Goal: Information Seeking & Learning: Learn about a topic

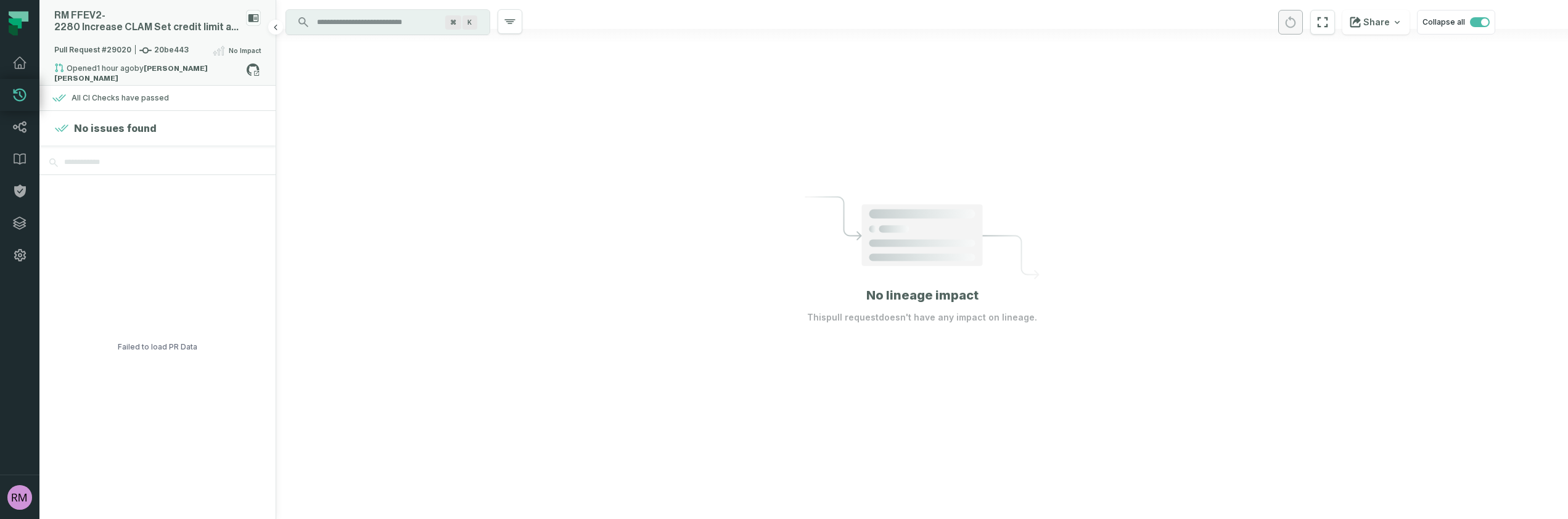
click at [167, 70] on strong "[PERSON_NAME] [PERSON_NAME]" at bounding box center [131, 73] width 153 height 17
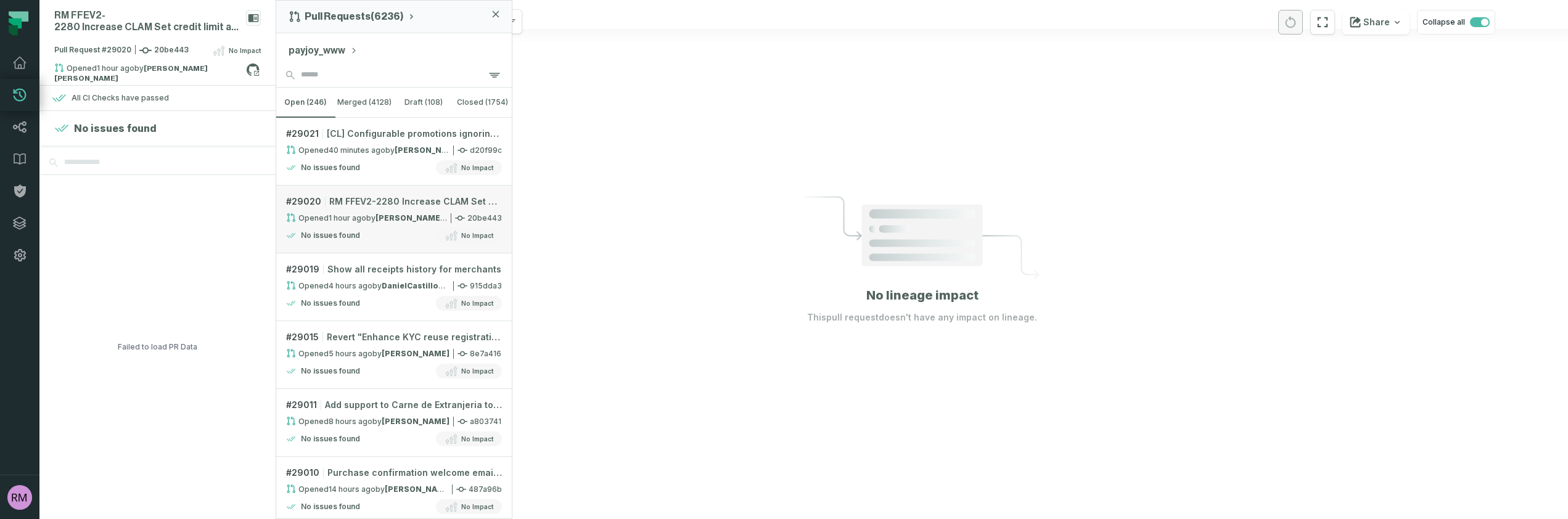
click at [399, 227] on link "# 29020 RM FFEV2-2280 Increase CLAM Set credit limit amount CAP limit Opened [D…" at bounding box center [393, 219] width 235 height 67
click at [352, 221] on relative-time "[DATE] 3:56:31 PM" at bounding box center [347, 217] width 38 height 9
click at [353, 203] on span "RM FFEV2-2280 Increase CLAM Set credit limit amount CAP limit" at bounding box center [415, 201] width 173 height 13
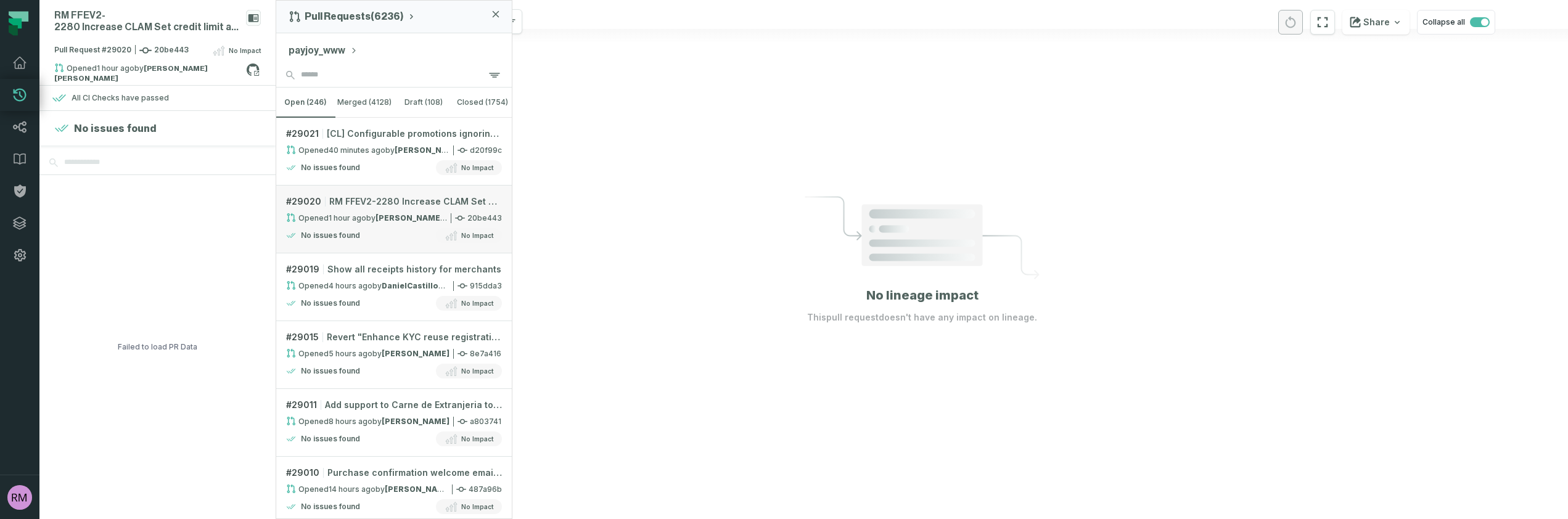
click at [353, 203] on span "RM FFEV2-2280 Increase CLAM Set credit limit amount CAP limit" at bounding box center [415, 201] width 173 height 13
